Goal: Task Accomplishment & Management: Manage account settings

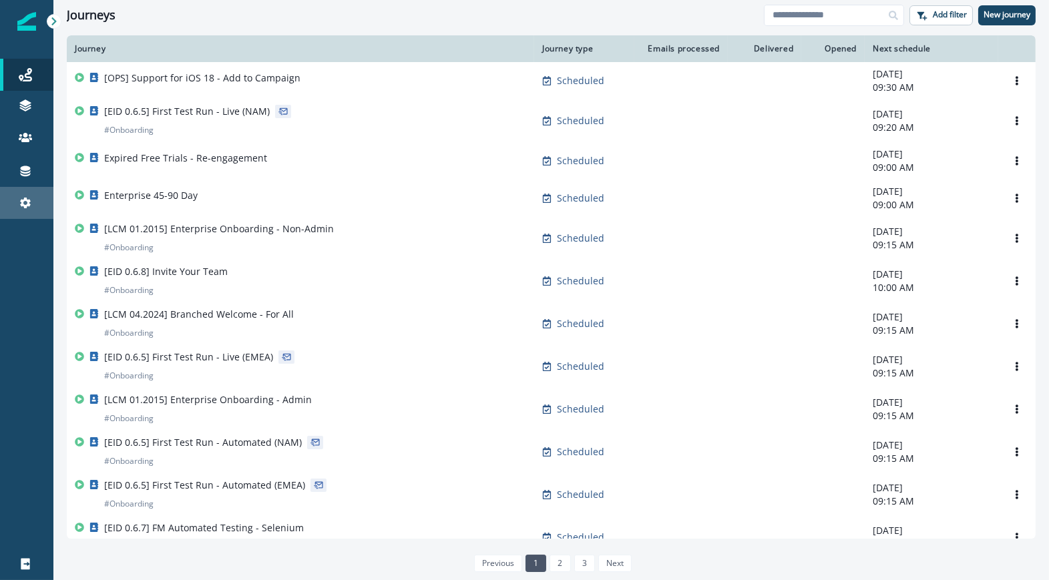
click at [35, 199] on div "Settings" at bounding box center [26, 203] width 43 height 16
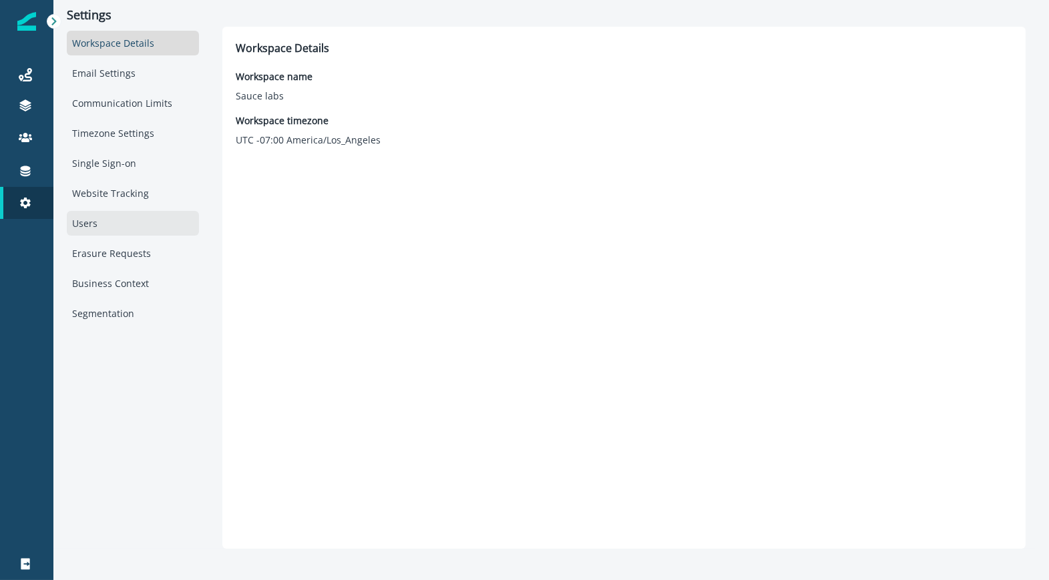
click at [111, 221] on div "Users" at bounding box center [133, 223] width 132 height 25
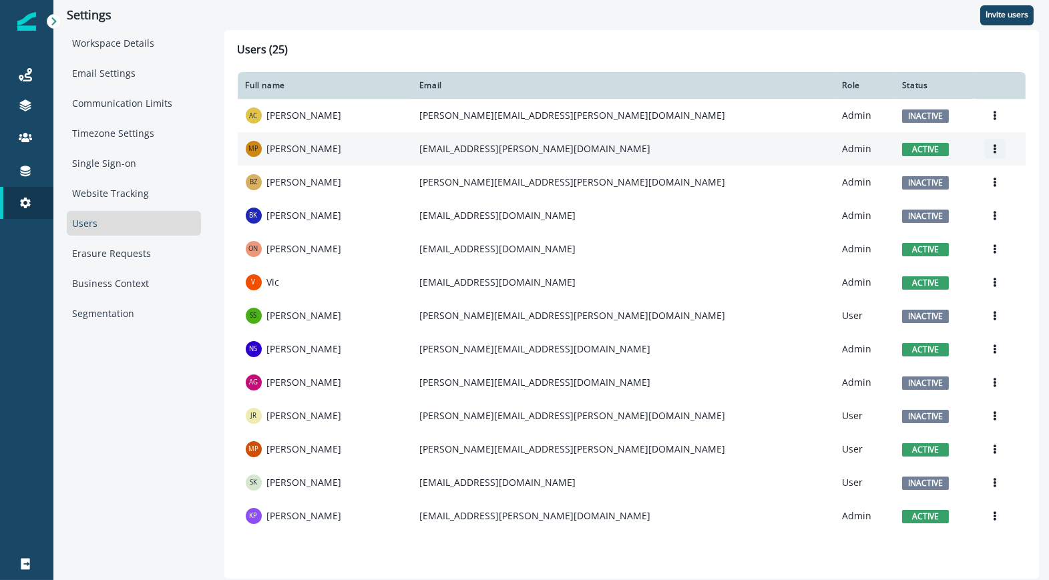
click at [990, 148] on icon "Options" at bounding box center [994, 148] width 9 height 9
click at [902, 200] on button "Deactivate" at bounding box center [915, 202] width 148 height 21
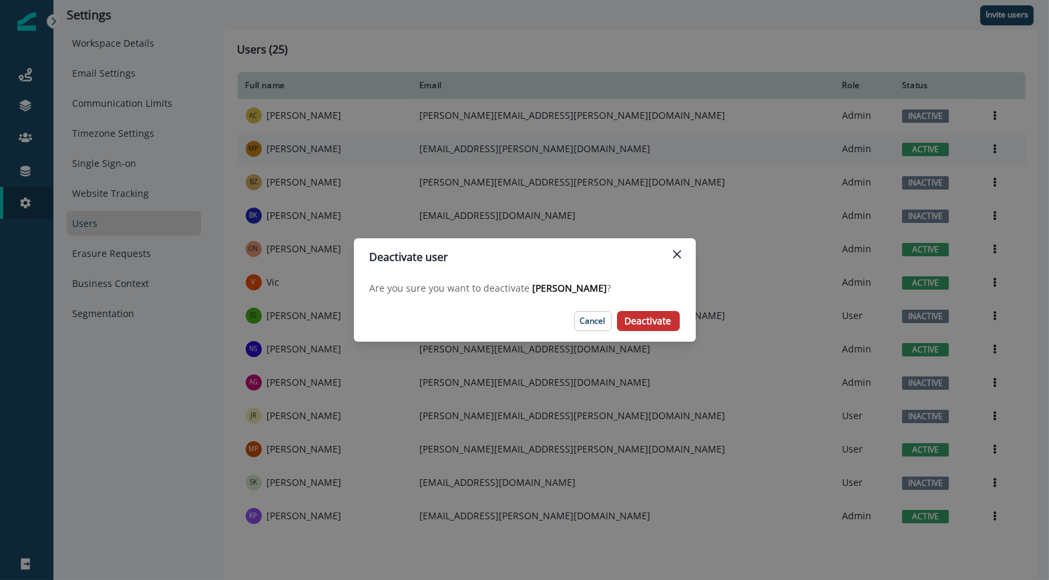
click at [659, 321] on p "Deactivate" at bounding box center [648, 321] width 47 height 11
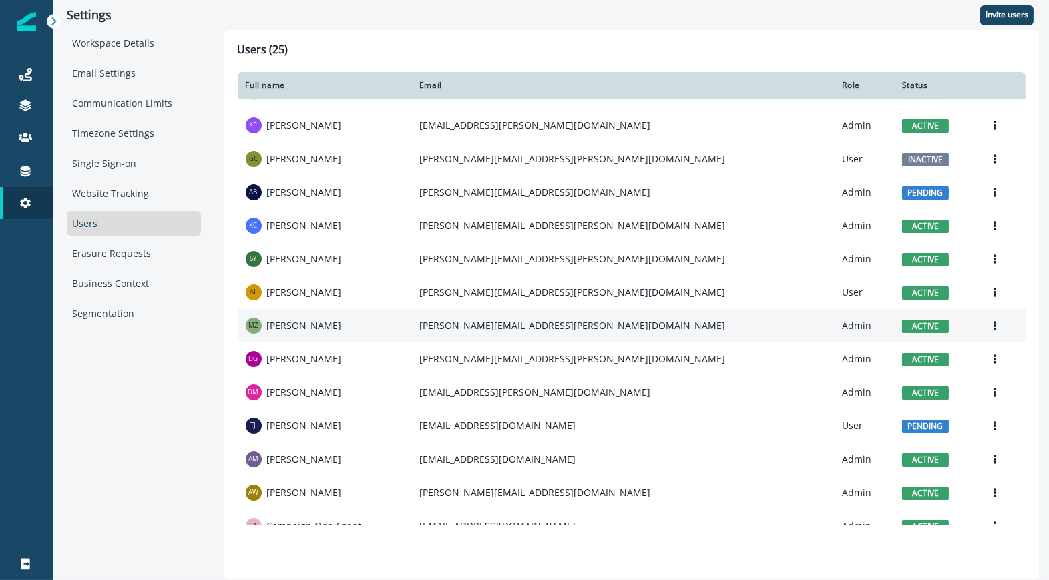
scroll to position [394, 0]
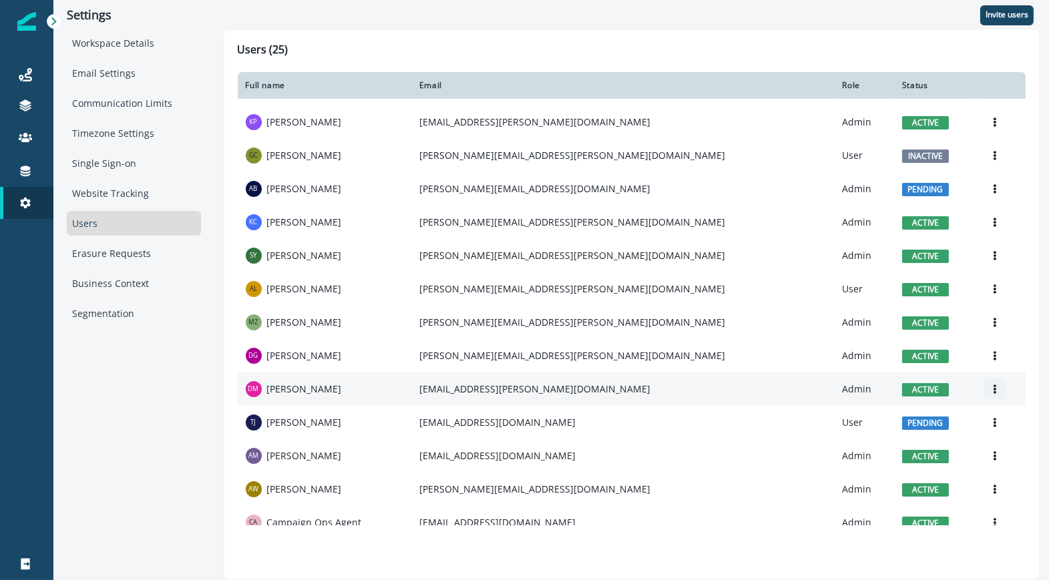
click at [994, 389] on icon "Options" at bounding box center [995, 389] width 3 height 9
click at [868, 440] on button "Deactivate" at bounding box center [915, 442] width 148 height 21
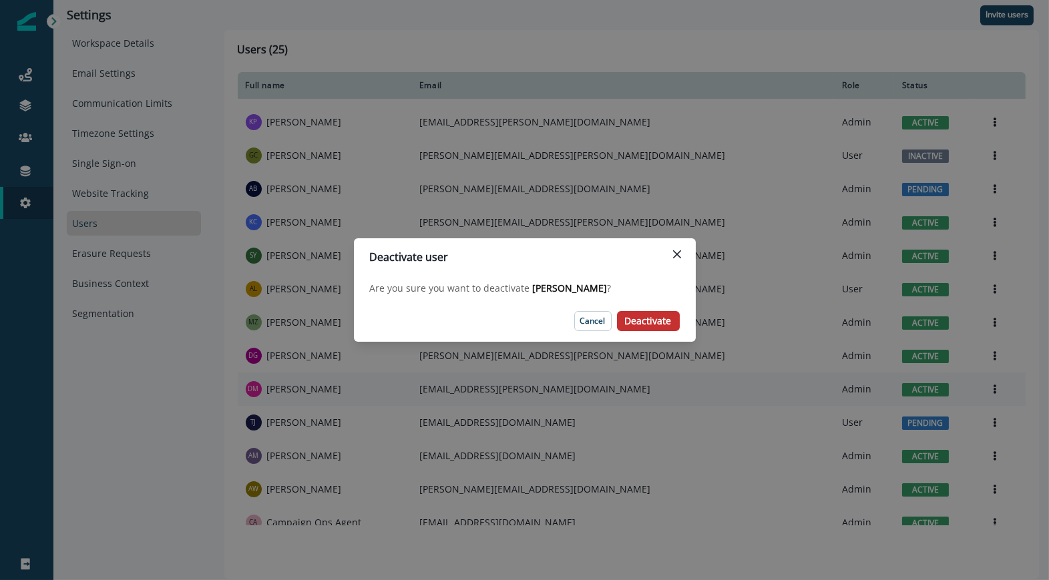
click at [649, 325] on p "Deactivate" at bounding box center [648, 321] width 47 height 11
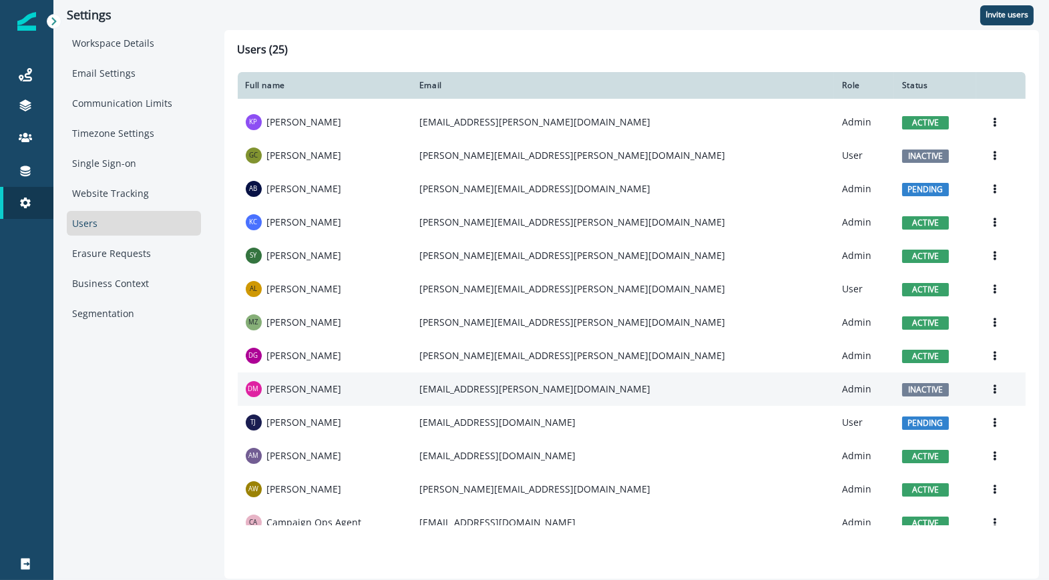
scroll to position [408, 0]
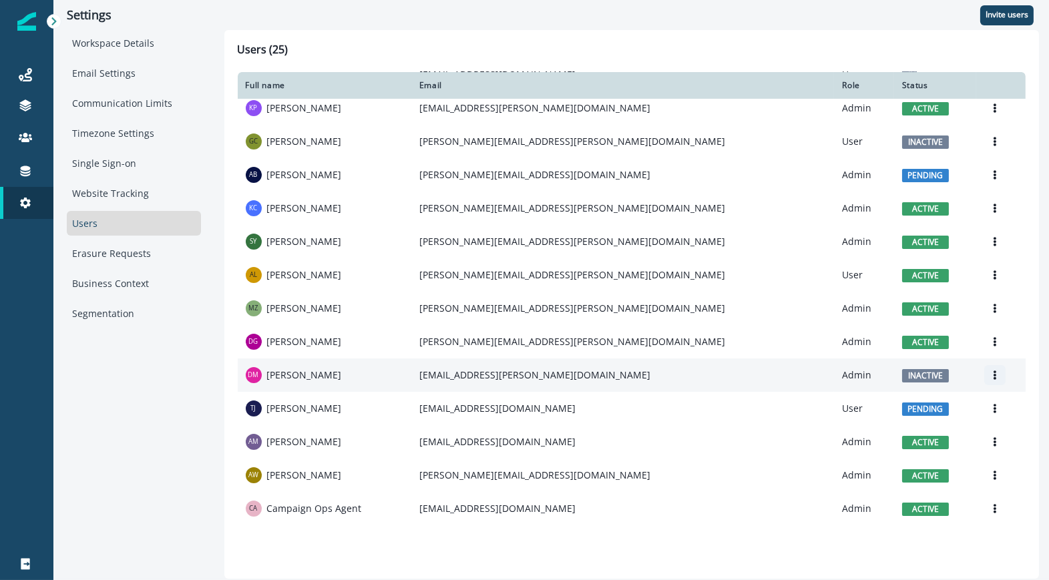
click at [994, 378] on icon "Options" at bounding box center [995, 375] width 3 height 9
click at [873, 408] on button "Edit" at bounding box center [915, 407] width 148 height 21
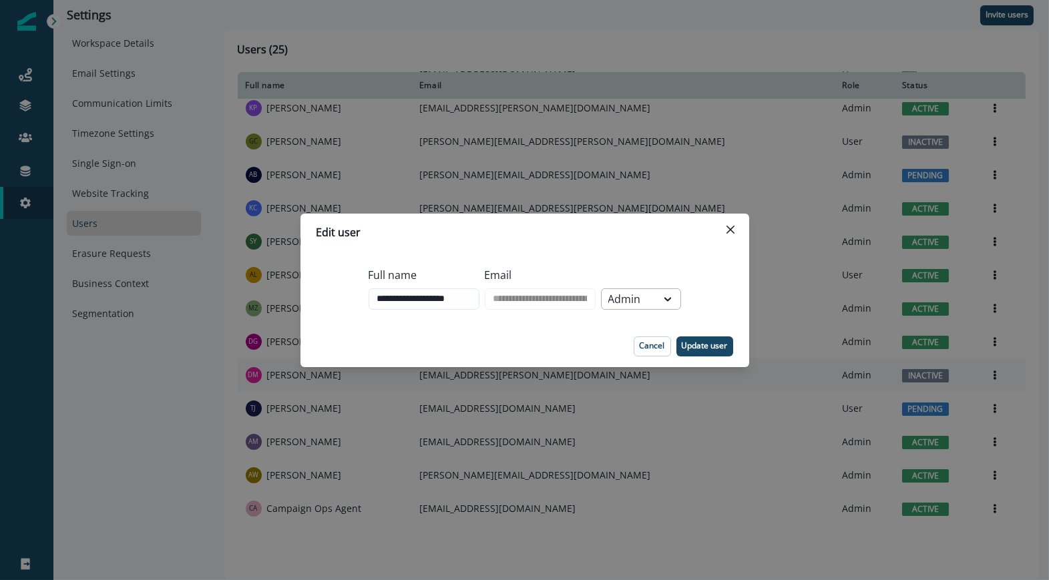
click at [650, 297] on div "Admin" at bounding box center [628, 299] width 41 height 16
click at [644, 350] on div "User" at bounding box center [650, 354] width 80 height 25
click at [698, 345] on p "Update user" at bounding box center [705, 345] width 46 height 9
